Goal: Task Accomplishment & Management: Manage account settings

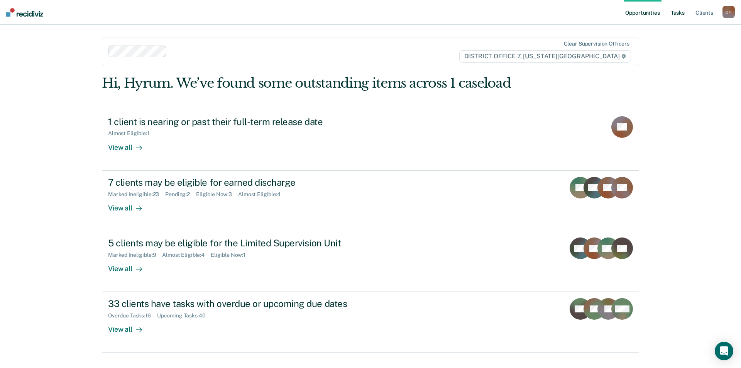
click at [677, 12] on link "Tasks" at bounding box center [677, 12] width 17 height 25
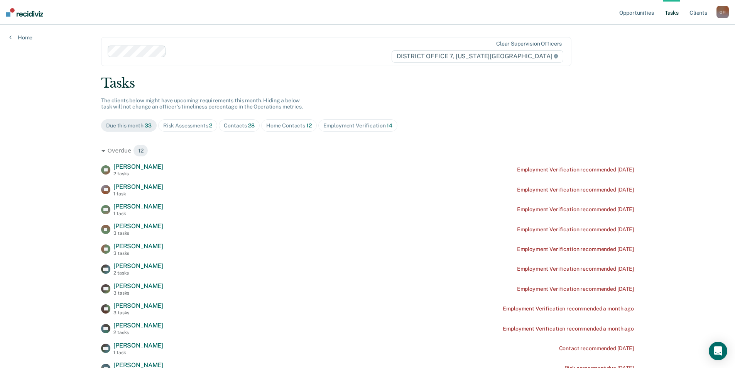
click at [174, 127] on div "Risk Assessments 2" at bounding box center [187, 125] width 49 height 7
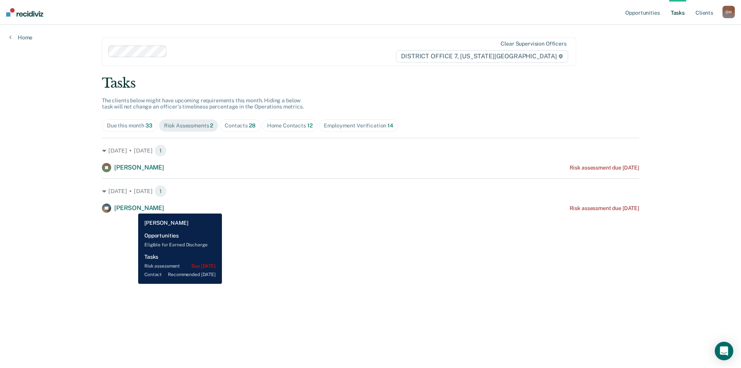
click at [132, 208] on span "[PERSON_NAME]" at bounding box center [139, 207] width 50 height 7
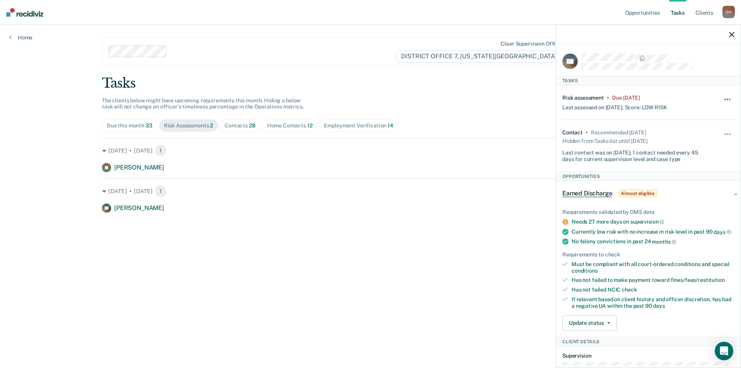
click at [721, 97] on button "button" at bounding box center [727, 103] width 13 height 12
click at [687, 133] on button "7 days" at bounding box center [707, 136] width 56 height 12
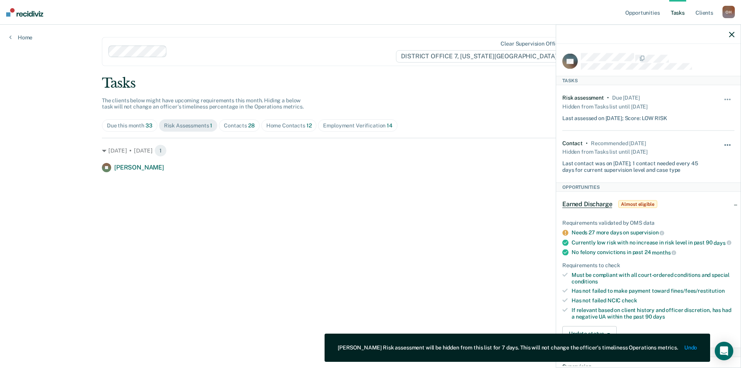
click at [726, 144] on span "button" at bounding box center [727, 145] width 2 height 2
click at [690, 183] on button "7 days" at bounding box center [707, 182] width 56 height 12
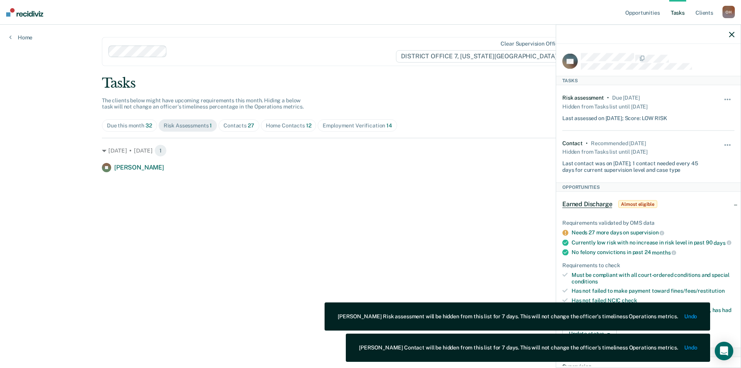
click at [223, 124] on span "Contacts 27" at bounding box center [238, 125] width 41 height 12
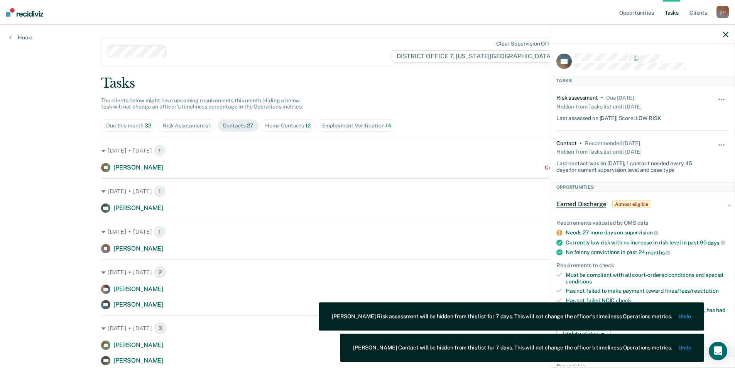
click at [726, 35] on icon "button" at bounding box center [725, 34] width 5 height 5
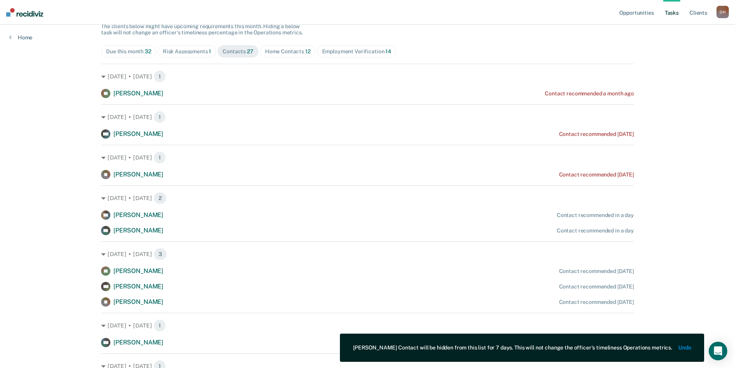
scroll to position [77, 0]
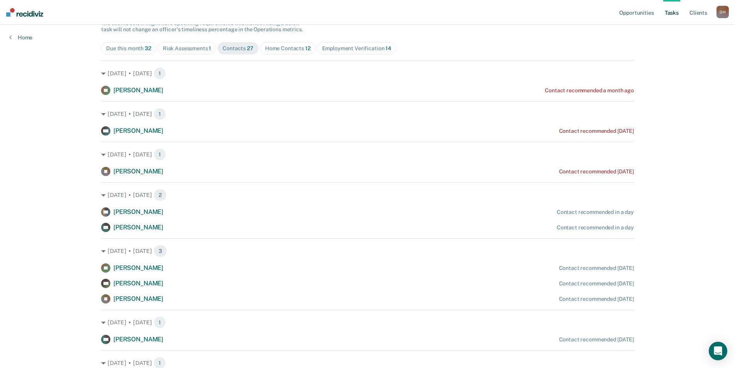
click at [307, 51] on span "12" at bounding box center [307, 48] width 5 height 6
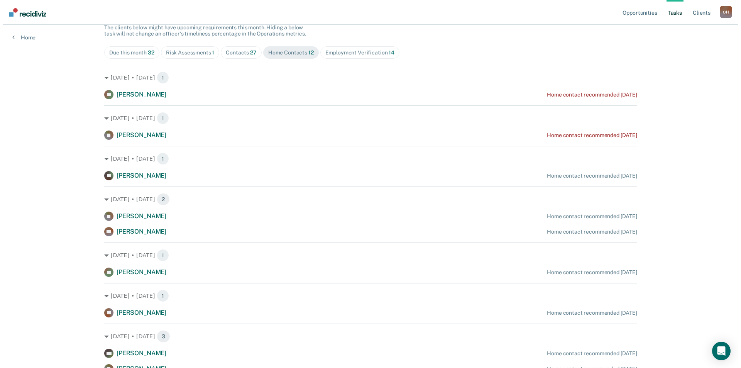
scroll to position [0, 0]
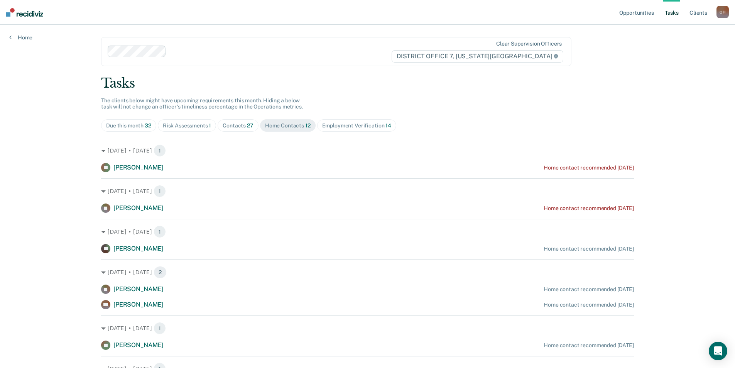
click at [328, 126] on div "Employment Verification 14" at bounding box center [356, 125] width 69 height 7
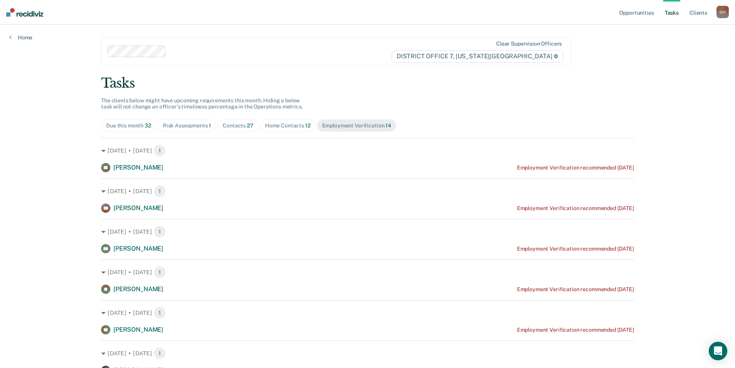
click at [193, 123] on div "Risk Assessments 1" at bounding box center [187, 125] width 49 height 7
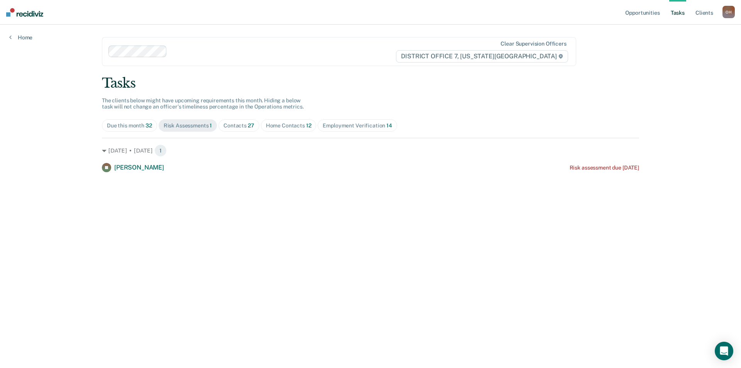
click at [327, 125] on div "Employment Verification 14" at bounding box center [357, 125] width 69 height 7
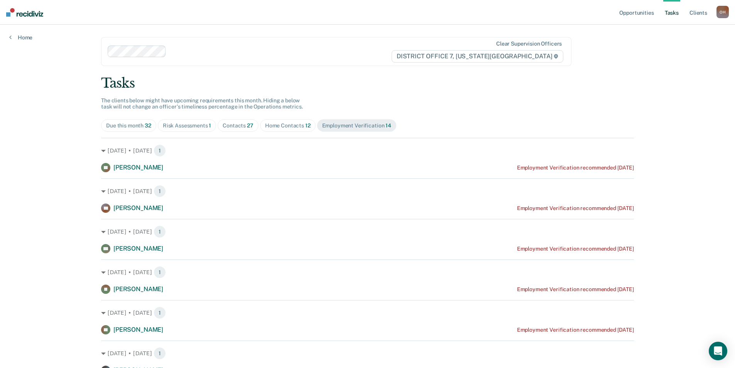
click at [241, 124] on div "Contacts 27" at bounding box center [238, 125] width 31 height 7
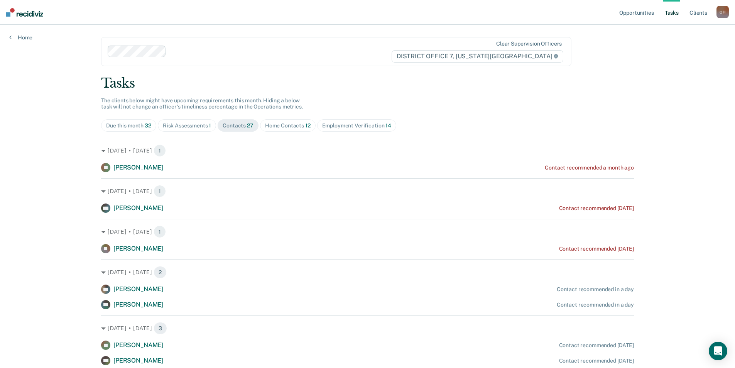
click at [201, 125] on div "Risk Assessments 1" at bounding box center [187, 125] width 49 height 7
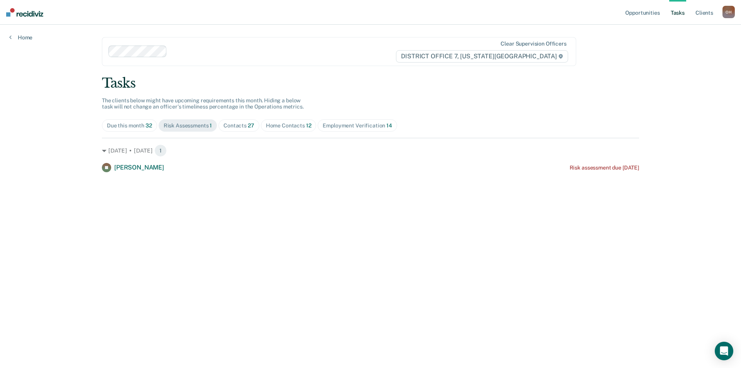
click at [267, 128] on div "Home Contacts 12" at bounding box center [289, 125] width 46 height 7
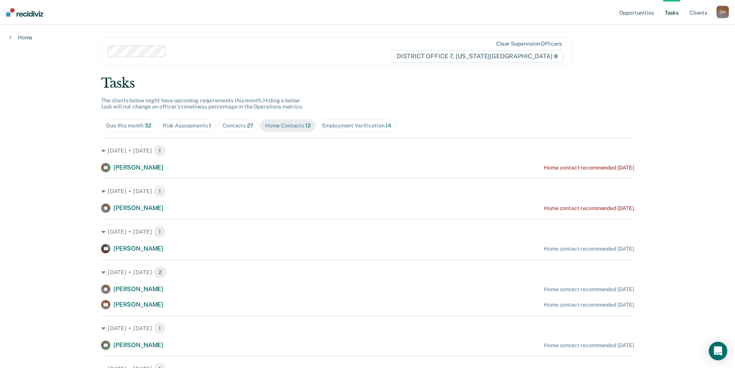
click at [247, 128] on span "27" at bounding box center [250, 125] width 7 height 6
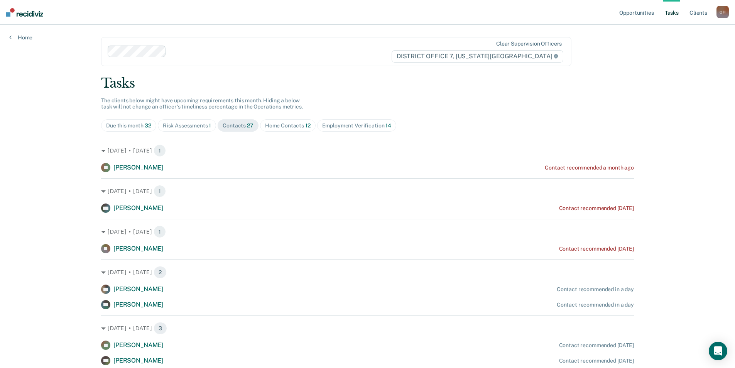
click at [186, 128] on div "Risk Assessments 1" at bounding box center [187, 125] width 49 height 7
